Goal: Complete application form

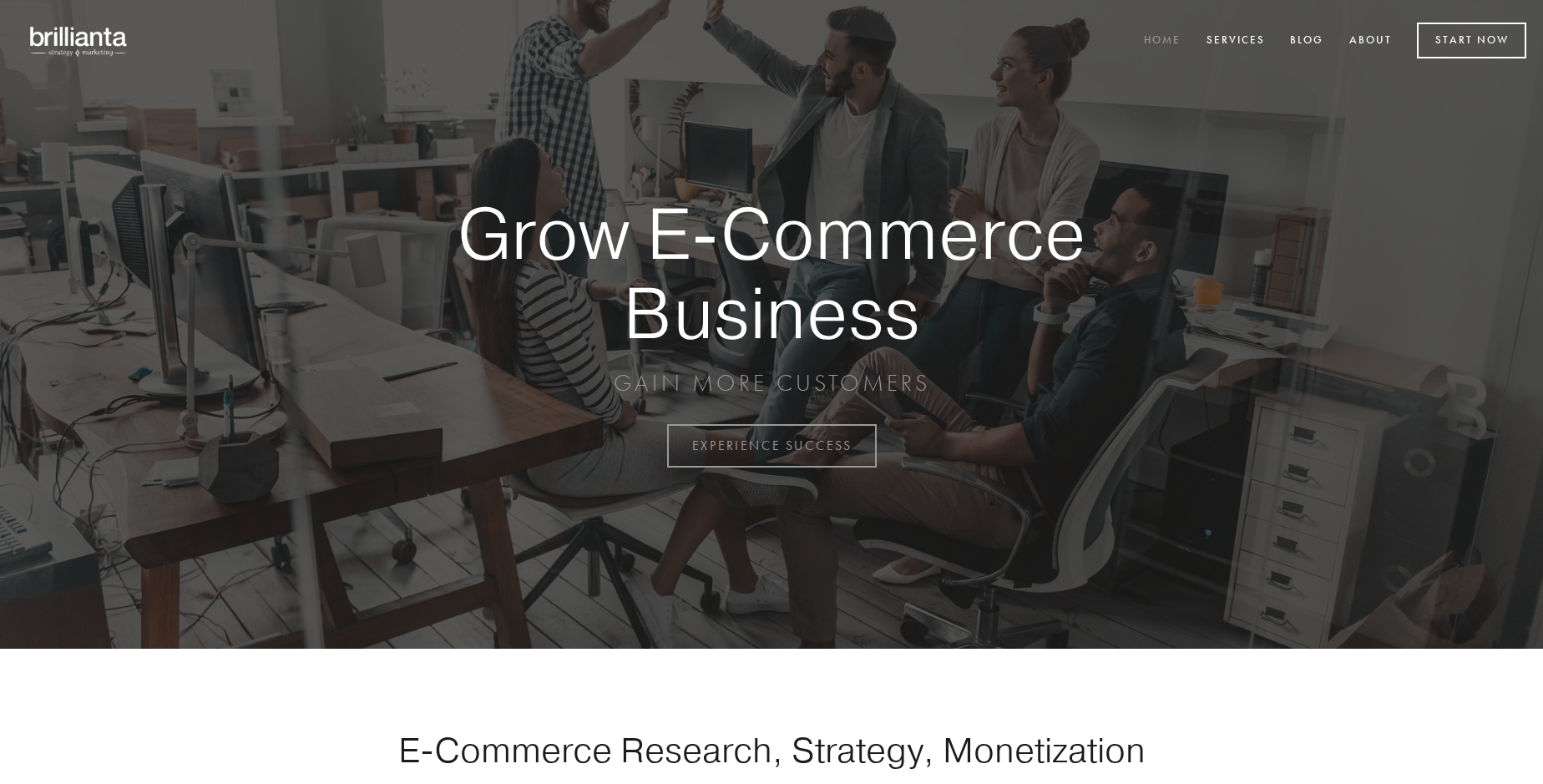
scroll to position [4375, 0]
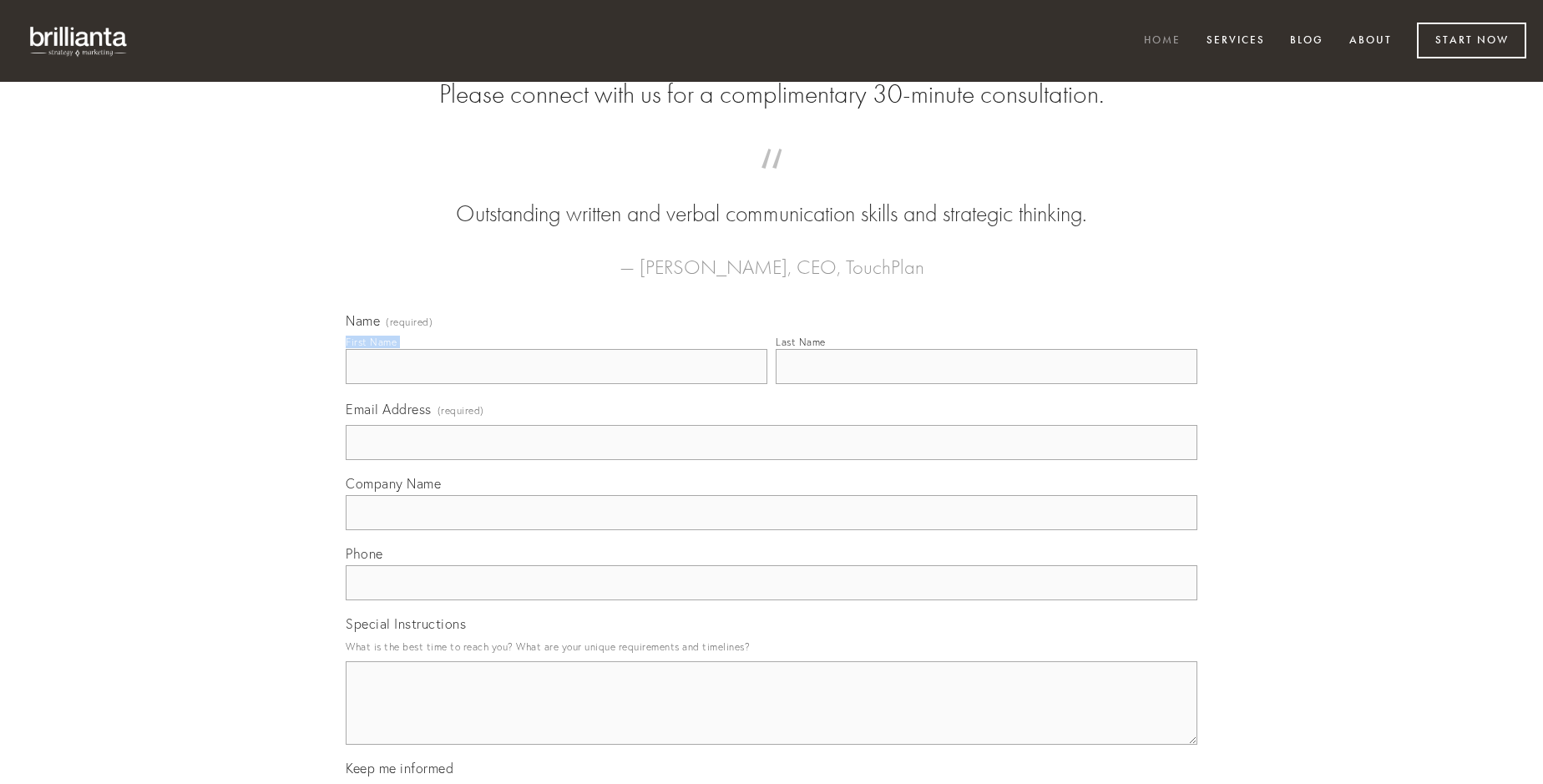
type input "[PERSON_NAME]"
click at [986, 384] on input "Last Name" at bounding box center [986, 366] width 422 height 35
type input "[PERSON_NAME]"
click at [772, 460] on input "Email Address (required)" at bounding box center [771, 442] width 851 height 35
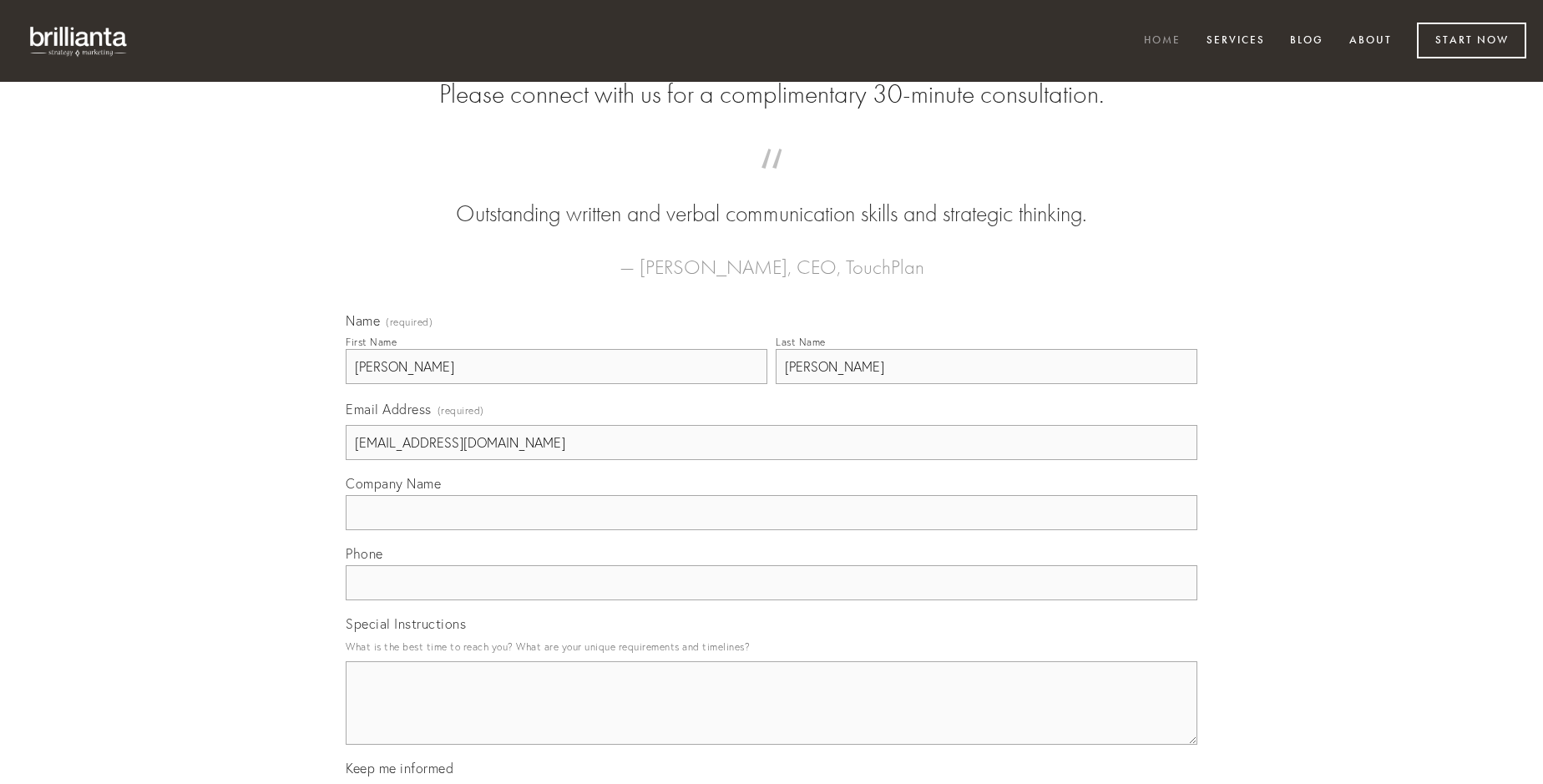
type input "[EMAIL_ADDRESS][DOMAIN_NAME]"
click at [772, 530] on input "Company Name" at bounding box center [771, 512] width 851 height 35
type input "textilis"
click at [772, 600] on input "text" at bounding box center [771, 582] width 851 height 35
click at [772, 718] on textarea "Special Instructions" at bounding box center [771, 703] width 851 height 84
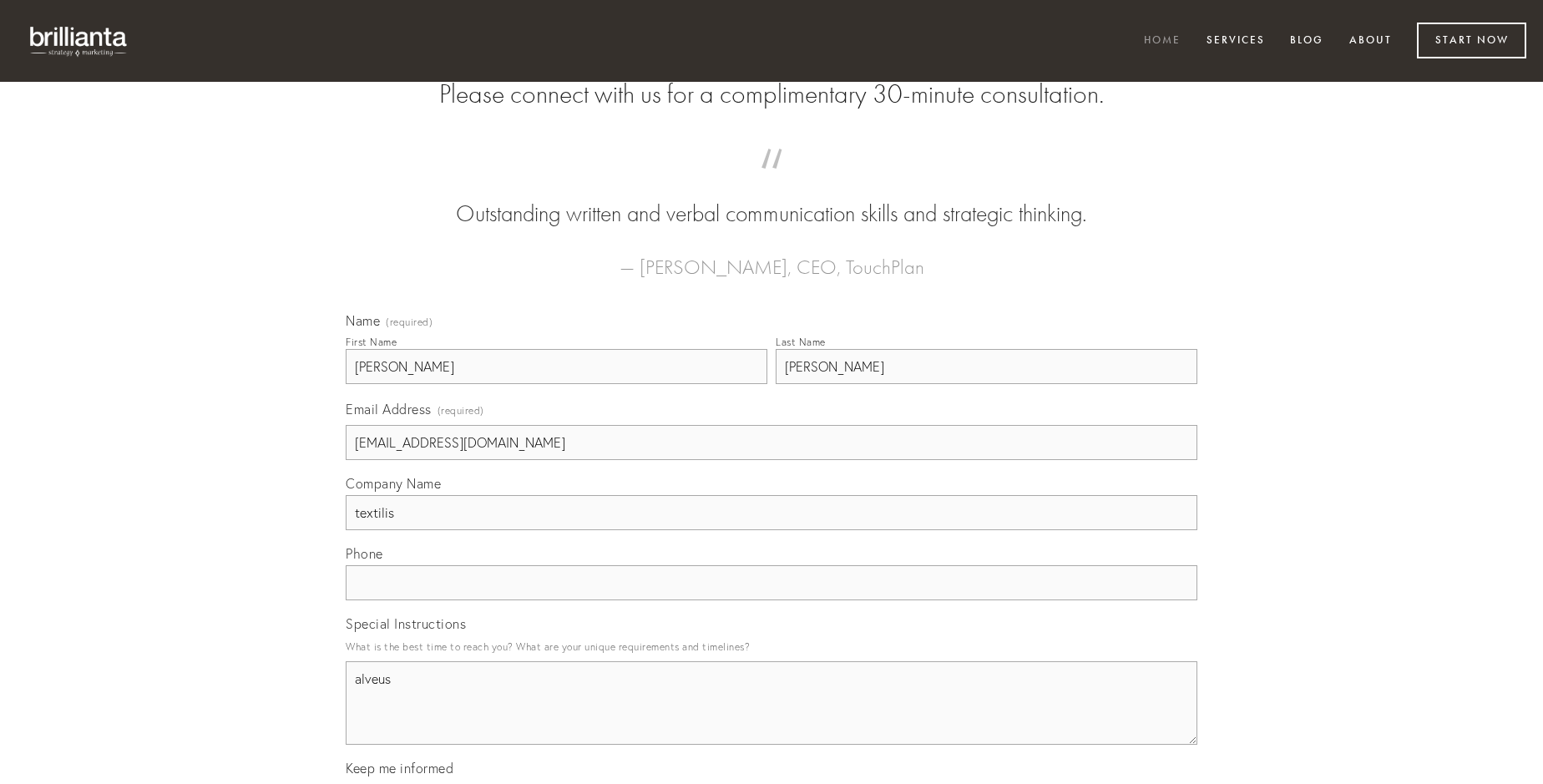
type textarea "alveus"
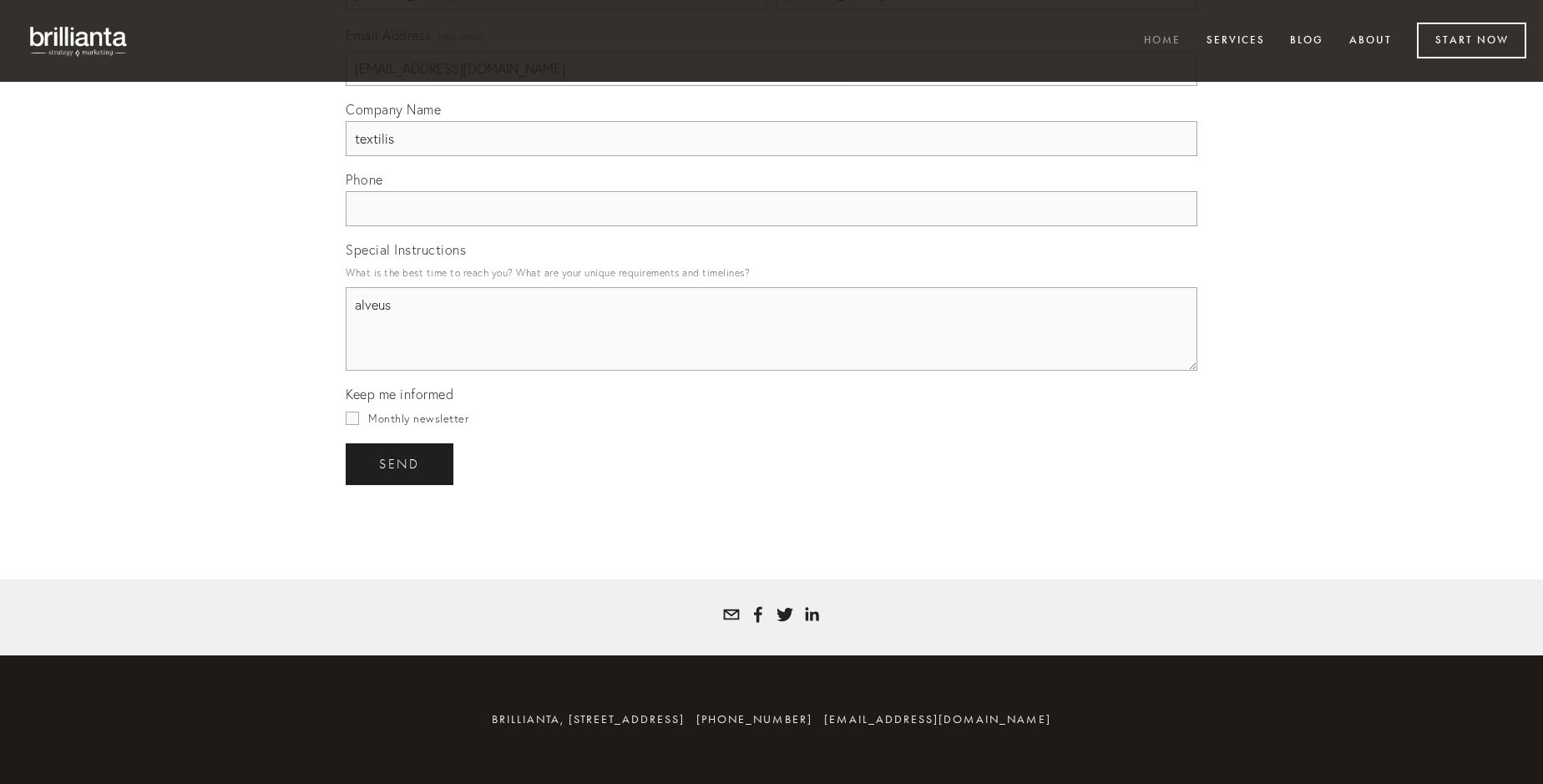
click at [401, 463] on span "send" at bounding box center [399, 464] width 41 height 15
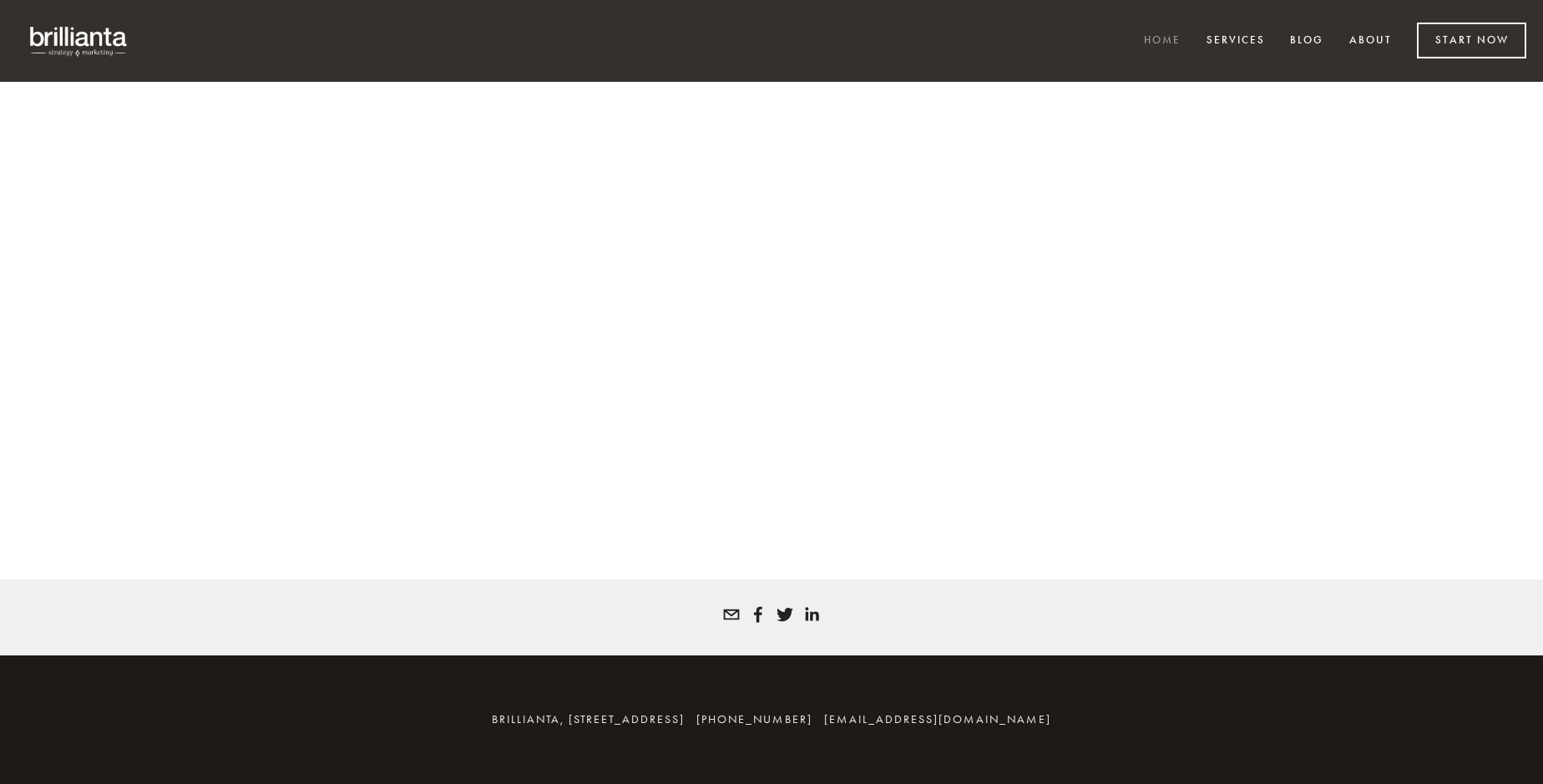
scroll to position [4352, 0]
